Goal: Information Seeking & Learning: Find specific fact

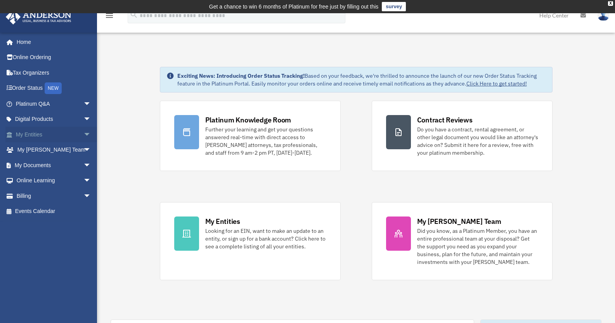
click at [63, 132] on link "My Entities arrow_drop_down" at bounding box center [53, 135] width 97 height 16
click at [83, 135] on span "arrow_drop_down" at bounding box center [91, 135] width 16 height 16
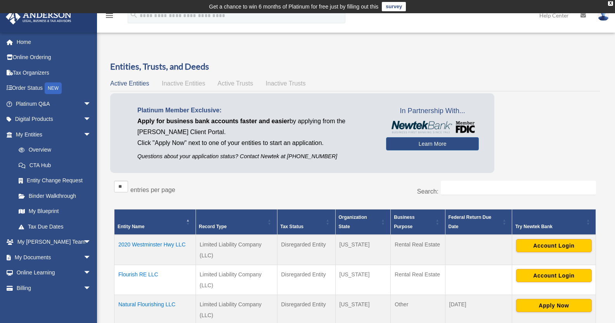
scroll to position [129, 0]
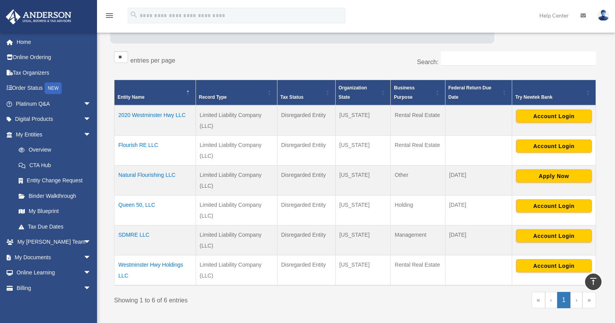
click at [131, 235] on td "SDMRE LLC" at bounding box center [156, 240] width 82 height 30
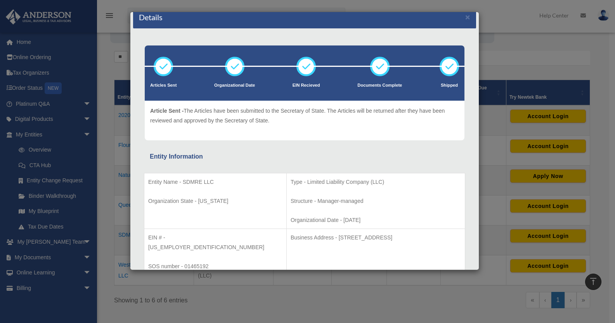
scroll to position [0, 0]
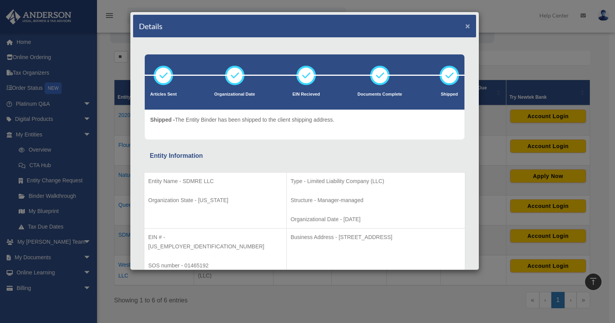
click at [465, 28] on button "×" at bounding box center [467, 26] width 5 height 8
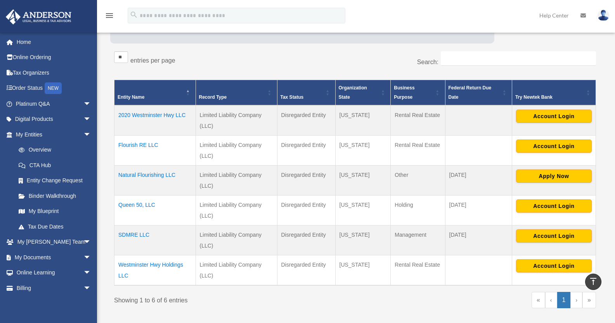
click at [140, 205] on td "Queen 50, LLC" at bounding box center [156, 210] width 82 height 30
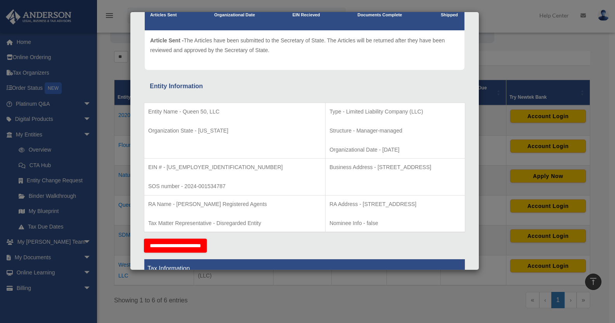
scroll to position [83, 0]
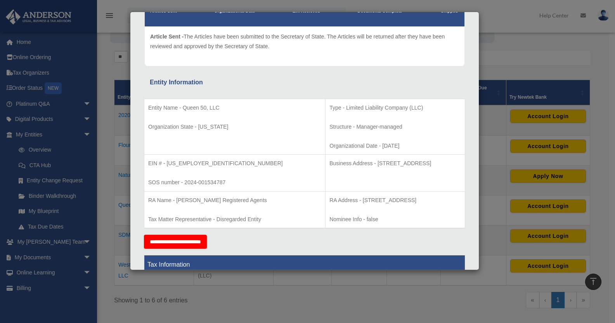
drag, startPoint x: 421, startPoint y: 164, endPoint x: 326, endPoint y: 168, distance: 94.4
click at [326, 168] on td "Business Address - [STREET_ADDRESS]" at bounding box center [396, 172] width 140 height 37
copy p "[STREET_ADDRESS]"
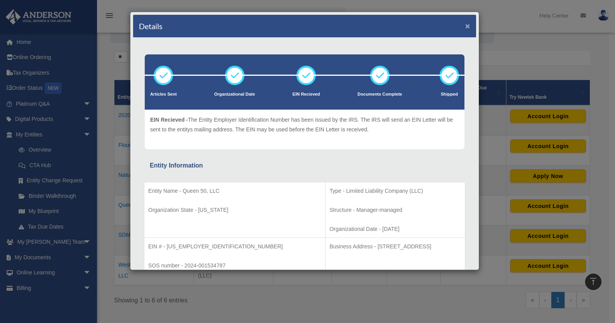
click at [465, 26] on button "×" at bounding box center [467, 26] width 5 height 8
